Goal: Information Seeking & Learning: Learn about a topic

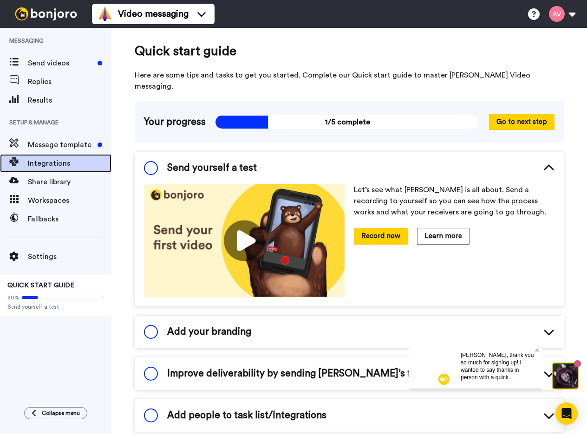
click at [37, 160] on span "Integrations" at bounding box center [70, 163] width 84 height 11
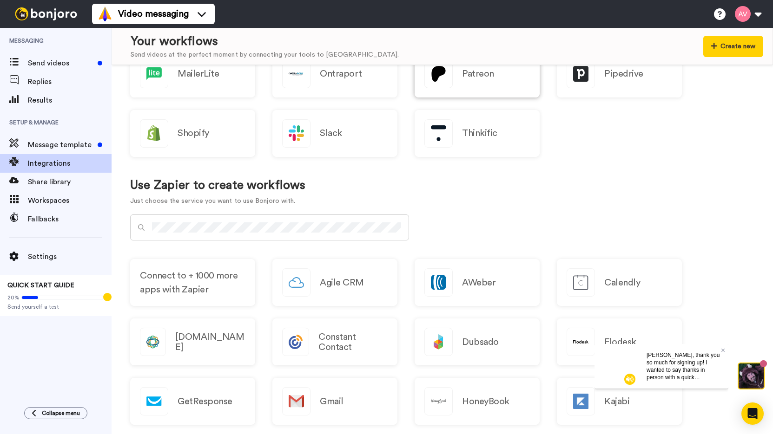
scroll to position [585, 0]
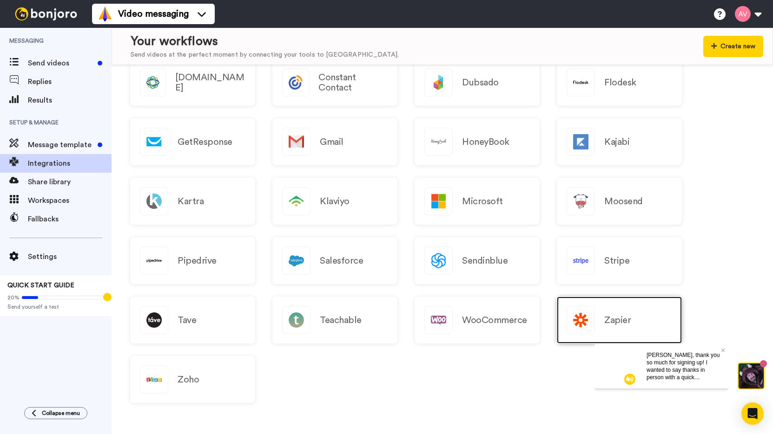
click at [587, 306] on div "Zapier" at bounding box center [619, 320] width 125 height 47
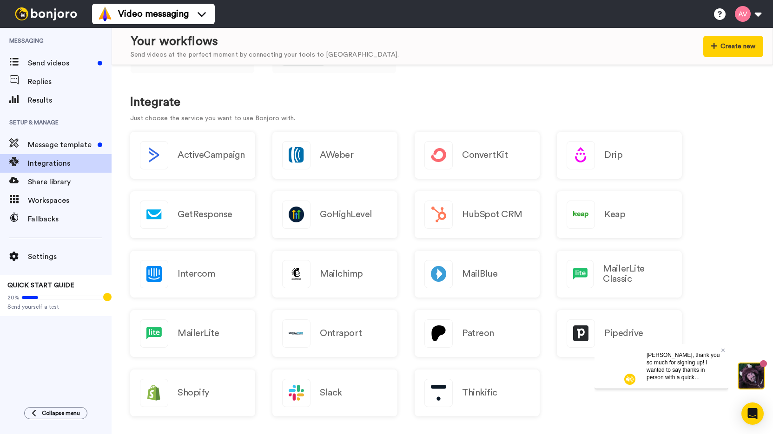
scroll to position [325, 0]
